Goal: Information Seeking & Learning: Learn about a topic

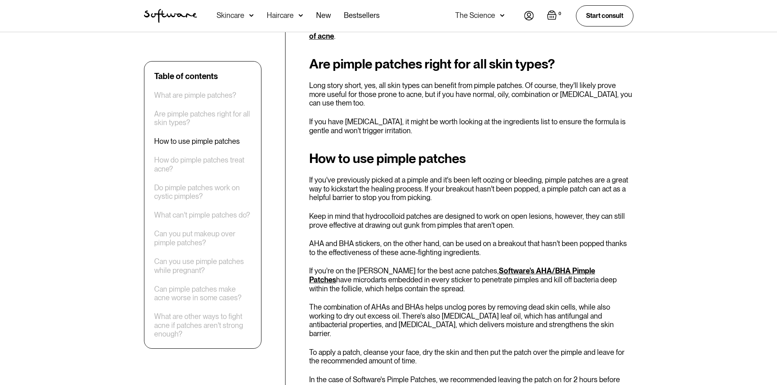
scroll to position [489, 0]
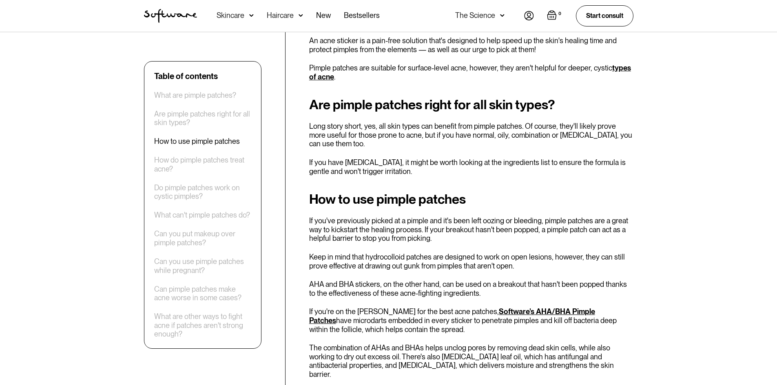
click at [624, 72] on link "types of acne" at bounding box center [470, 73] width 322 height 18
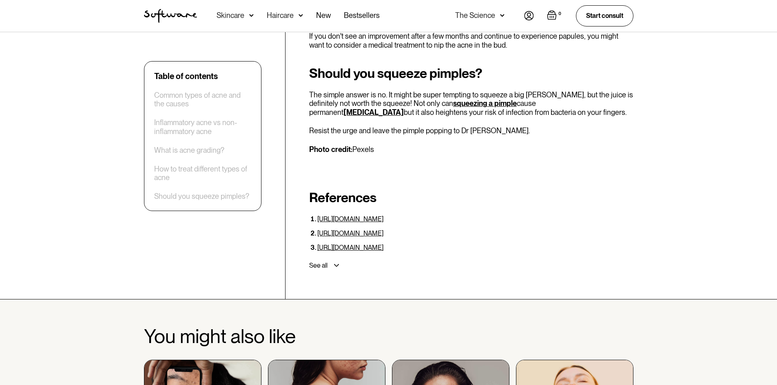
scroll to position [2732, 0]
